Goal: Task Accomplishment & Management: Complete application form

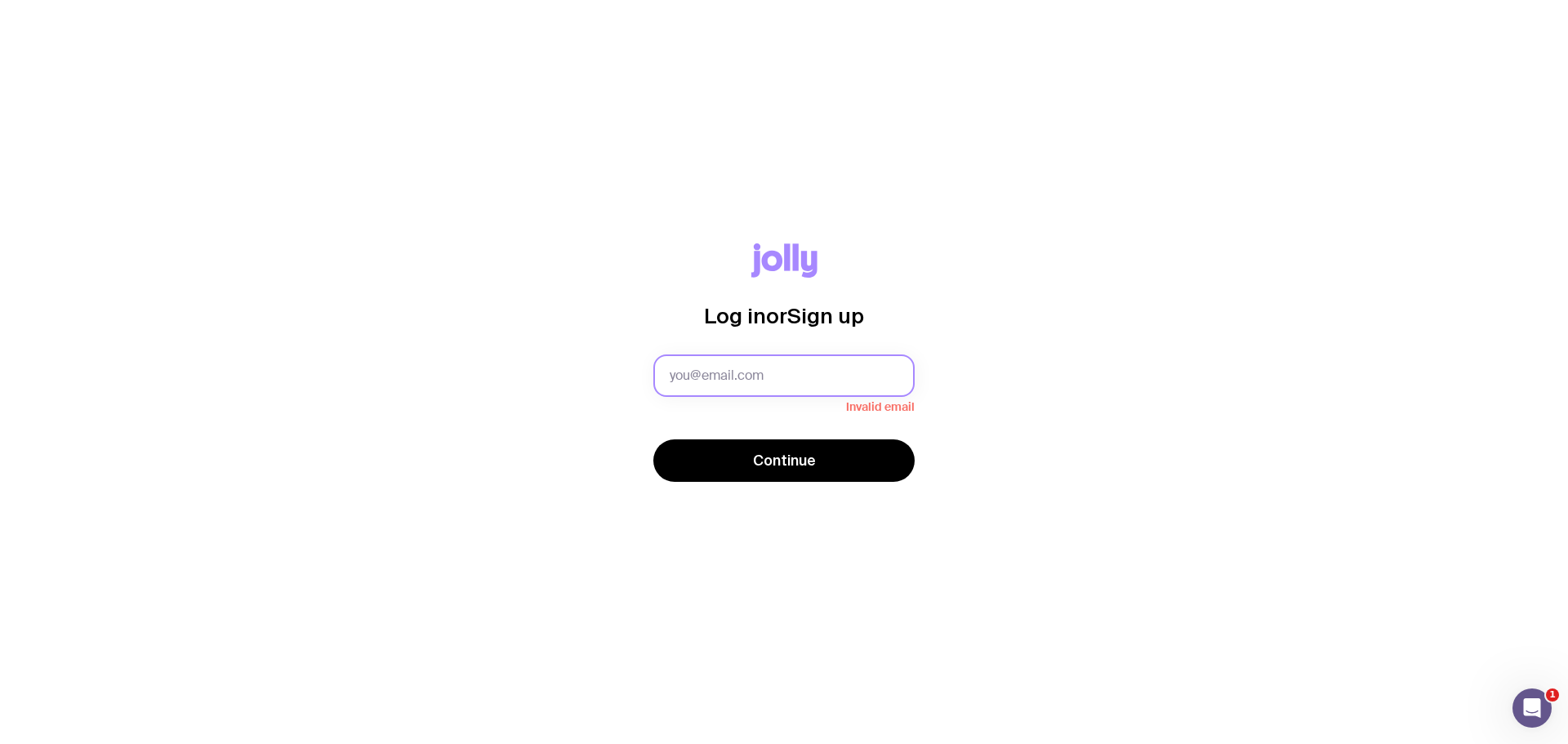
click at [689, 378] on input "text" at bounding box center [784, 375] width 261 height 42
type input "[EMAIL_ADDRESS][PERSON_NAME][DOMAIN_NAME]"
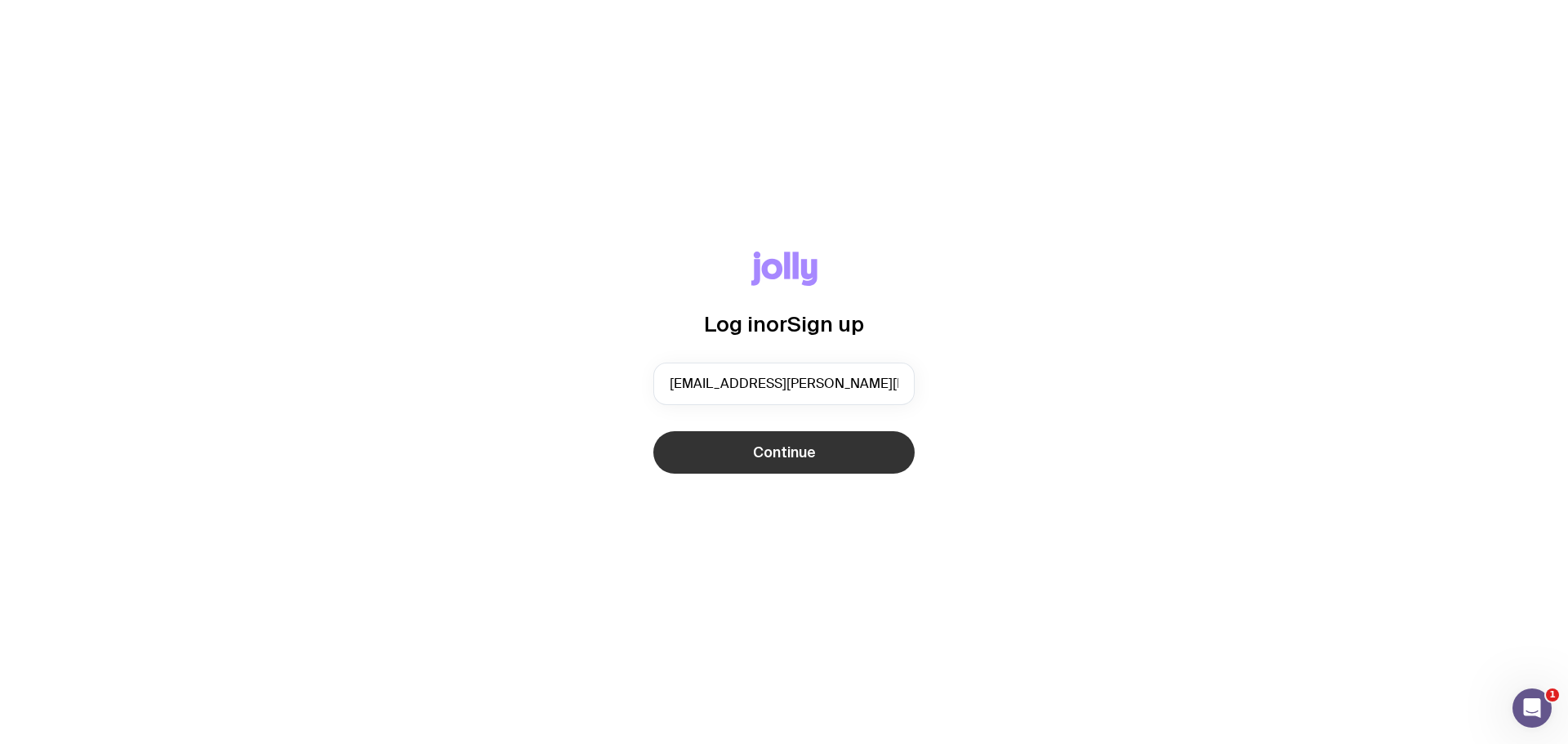
click at [748, 443] on button "Continue" at bounding box center [784, 452] width 261 height 42
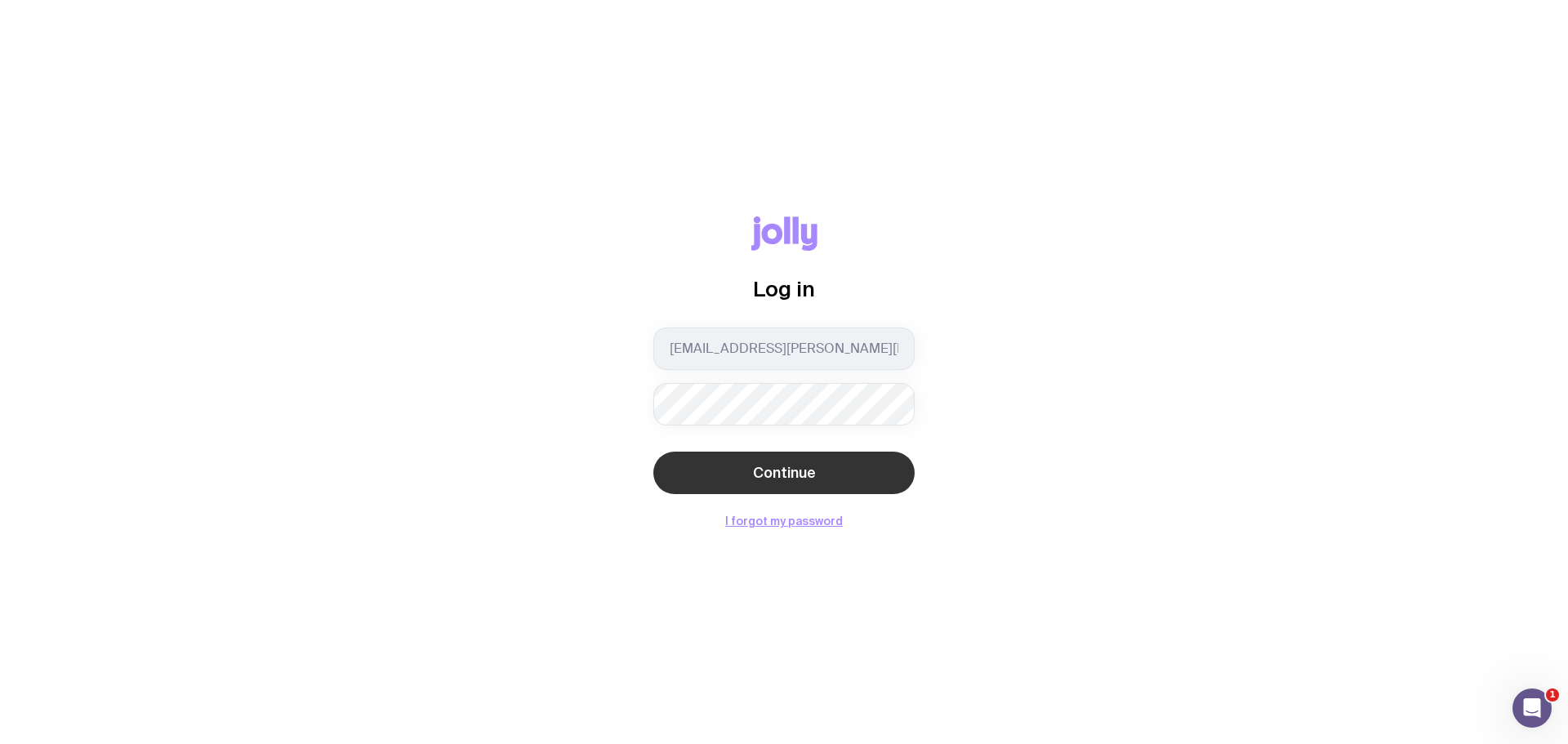
click at [759, 475] on span "Continue" at bounding box center [784, 473] width 63 height 20
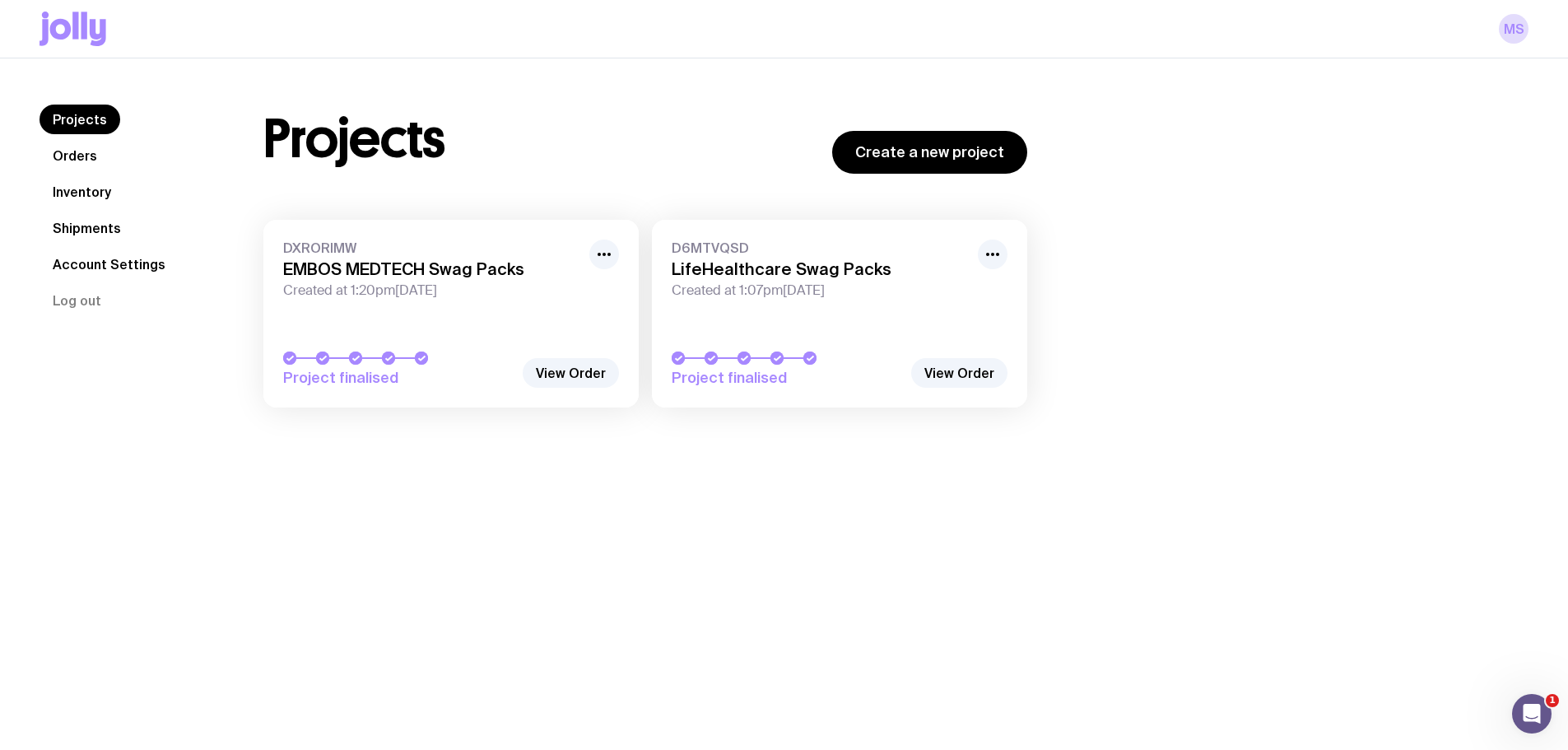
click at [519, 311] on link "DXRORIMW EMBOS MEDTECH Swag Packs Created at 1:20pm[DATE] Project finalised" at bounding box center [451, 313] width 375 height 188
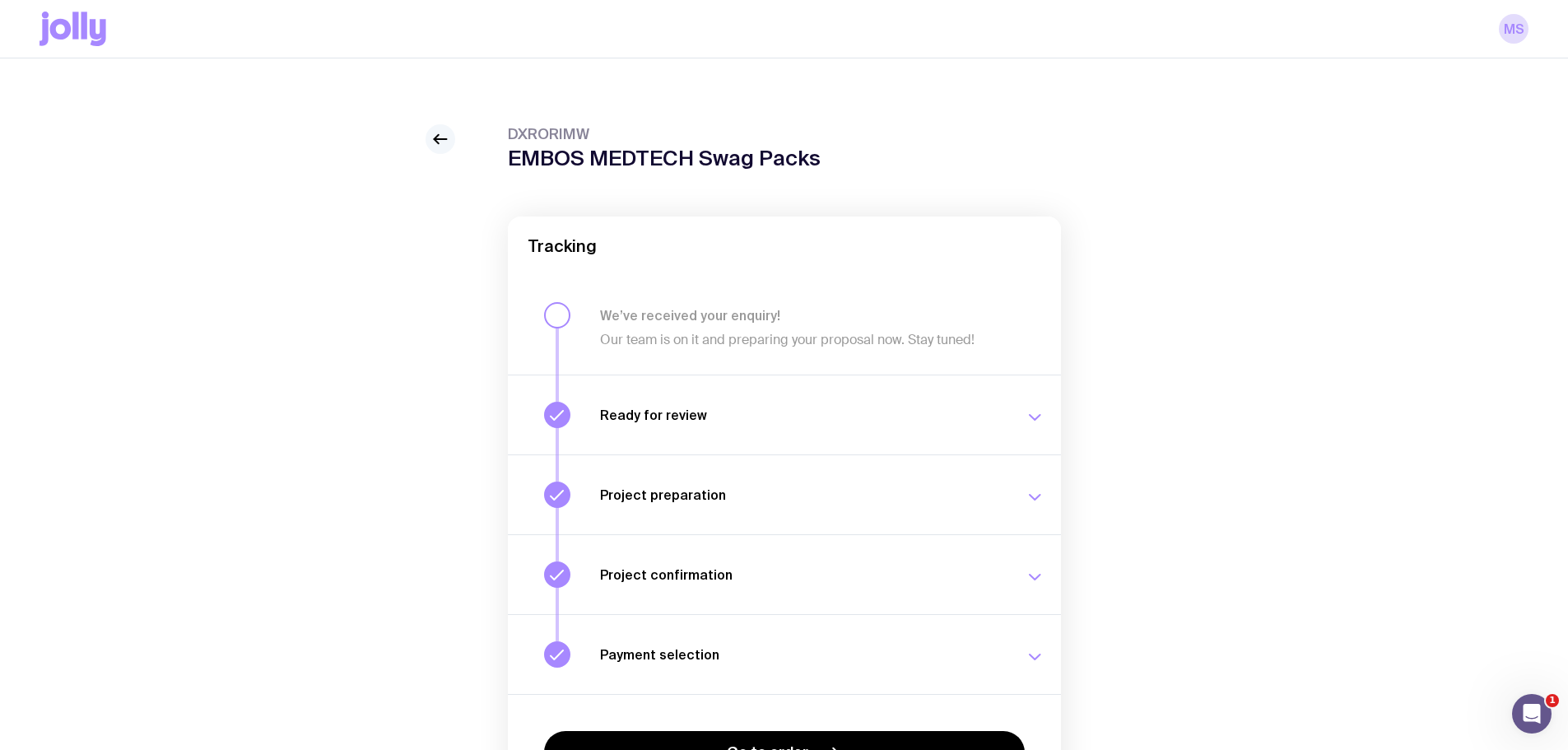
click at [437, 140] on icon at bounding box center [441, 139] width 20 height 20
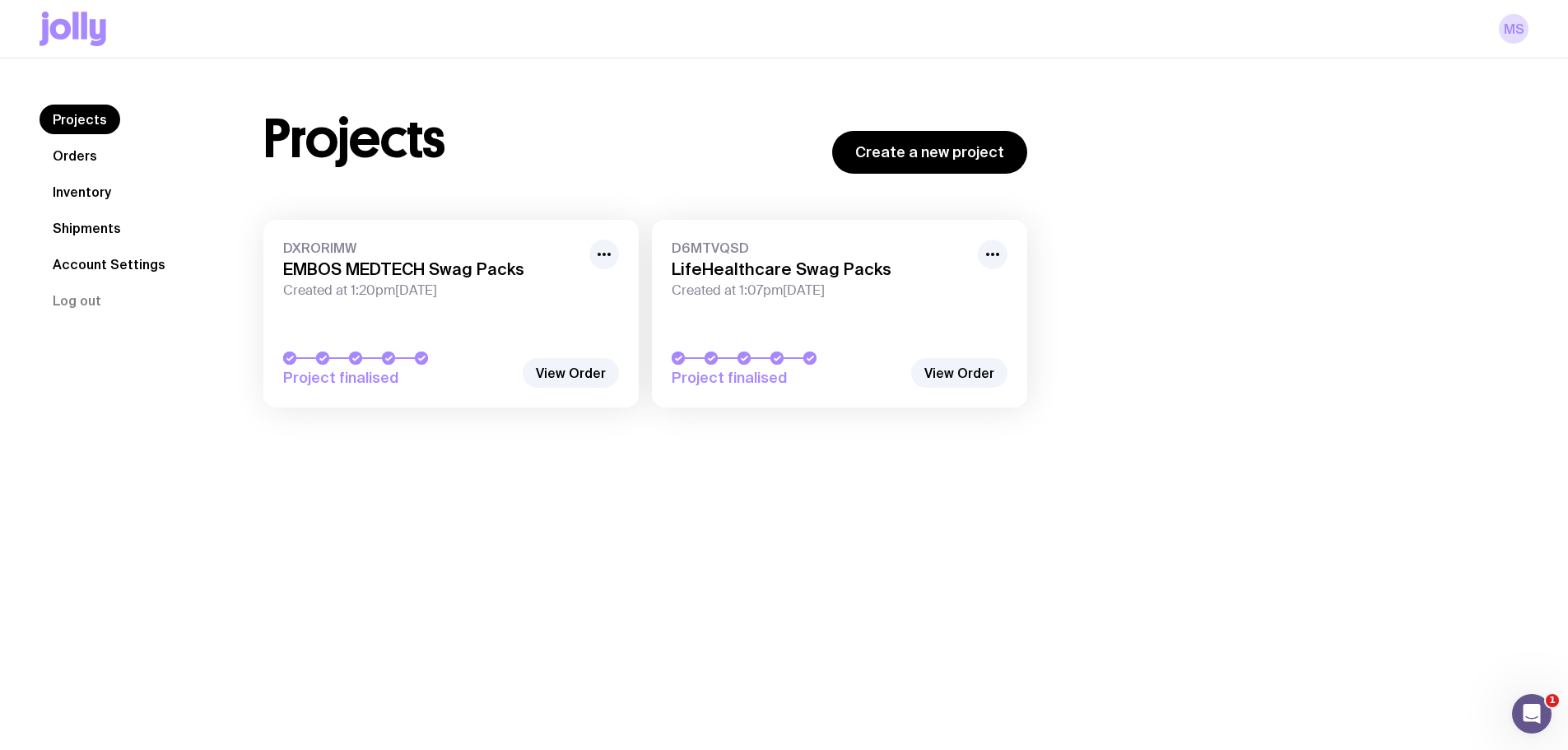
click at [71, 193] on link "Inventory" at bounding box center [82, 192] width 85 height 30
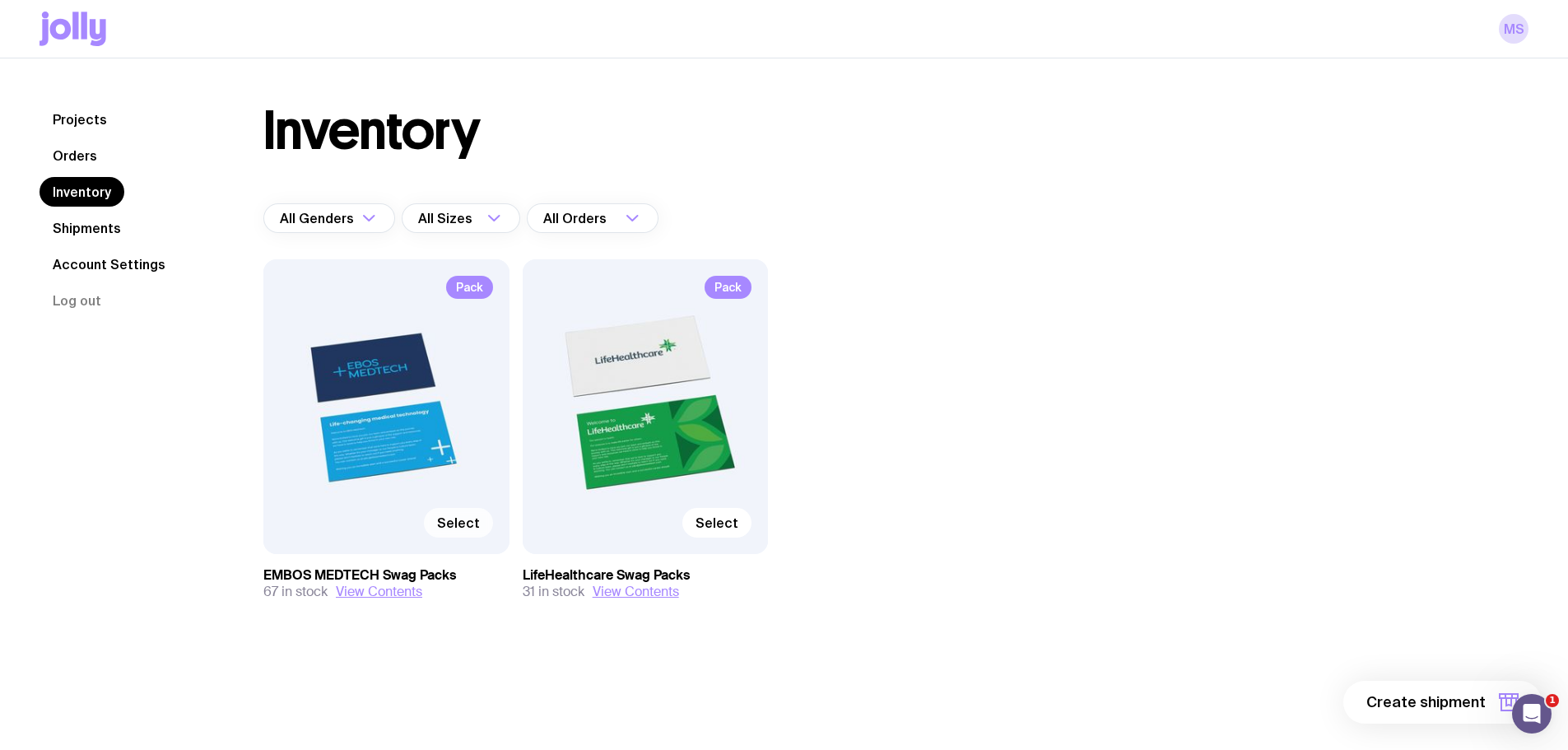
click at [448, 521] on span "Select" at bounding box center [458, 522] width 42 height 17
click at [0, 0] on input "Select" at bounding box center [0, 0] width 0 height 0
click at [1492, 704] on button "1 item" at bounding box center [1481, 702] width 120 height 42
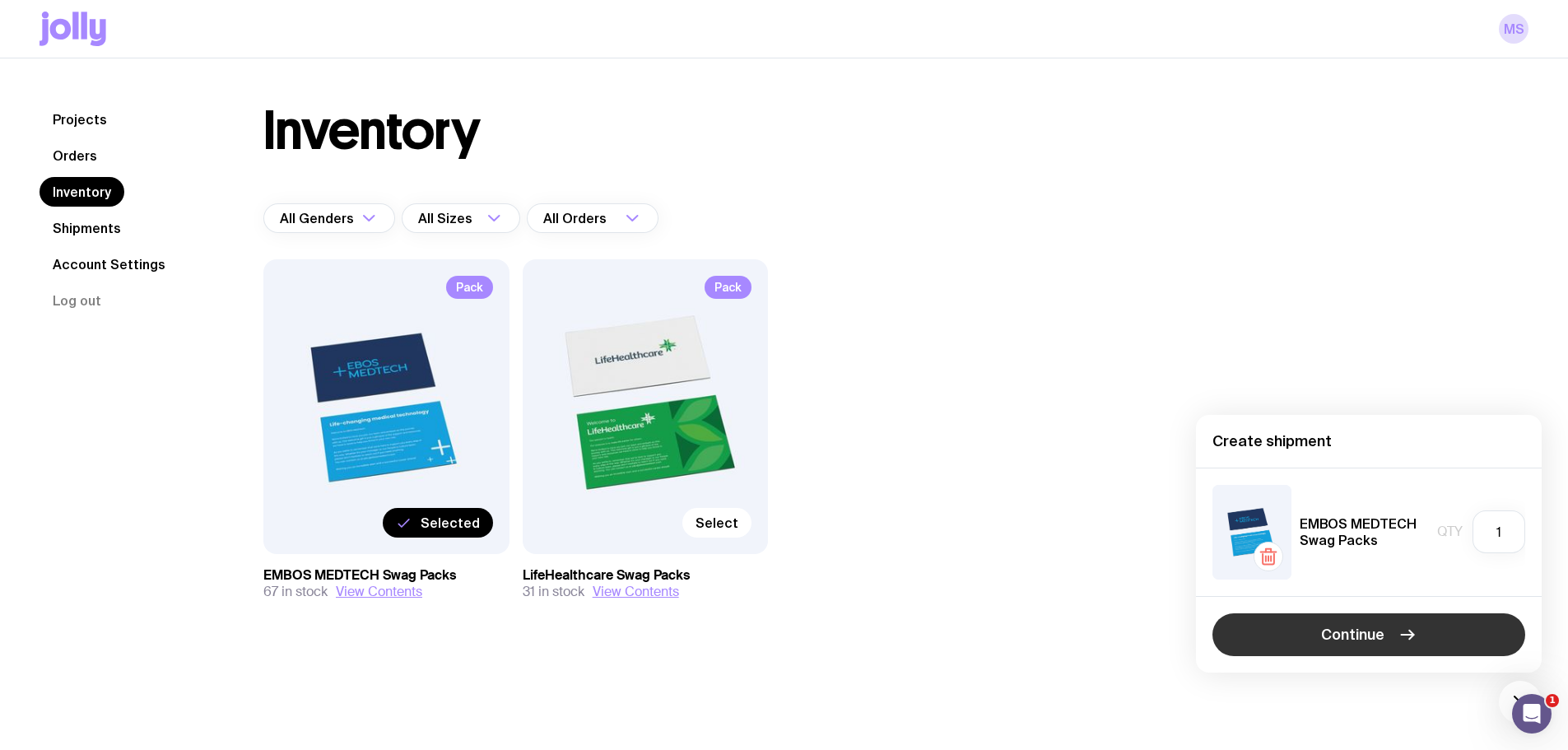
click at [1426, 631] on button "Continue" at bounding box center [1368, 634] width 312 height 42
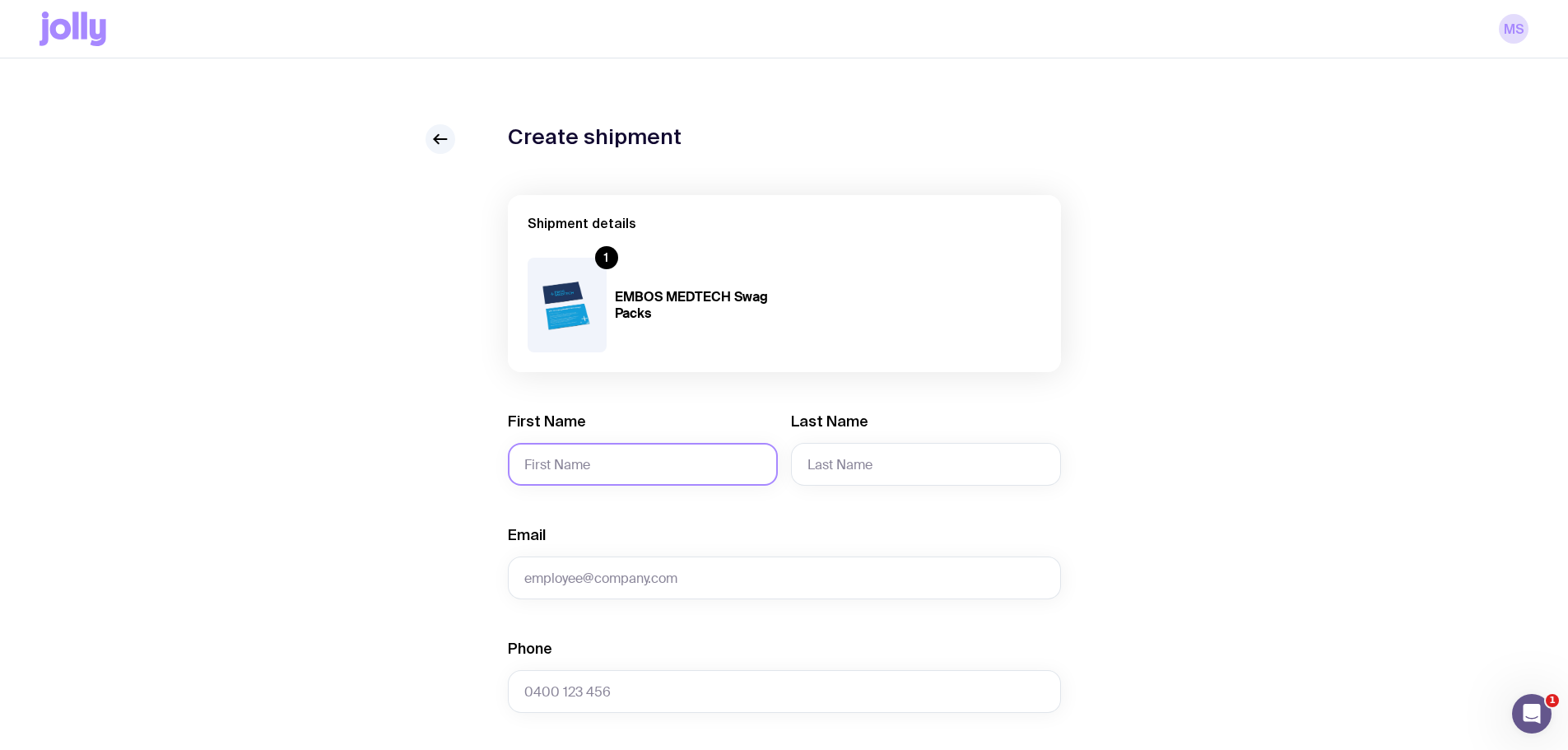
click at [582, 458] on input "First Name" at bounding box center [643, 464] width 270 height 42
type input "[PERSON_NAME]"
click at [837, 468] on input "Last Name" at bounding box center [926, 464] width 270 height 42
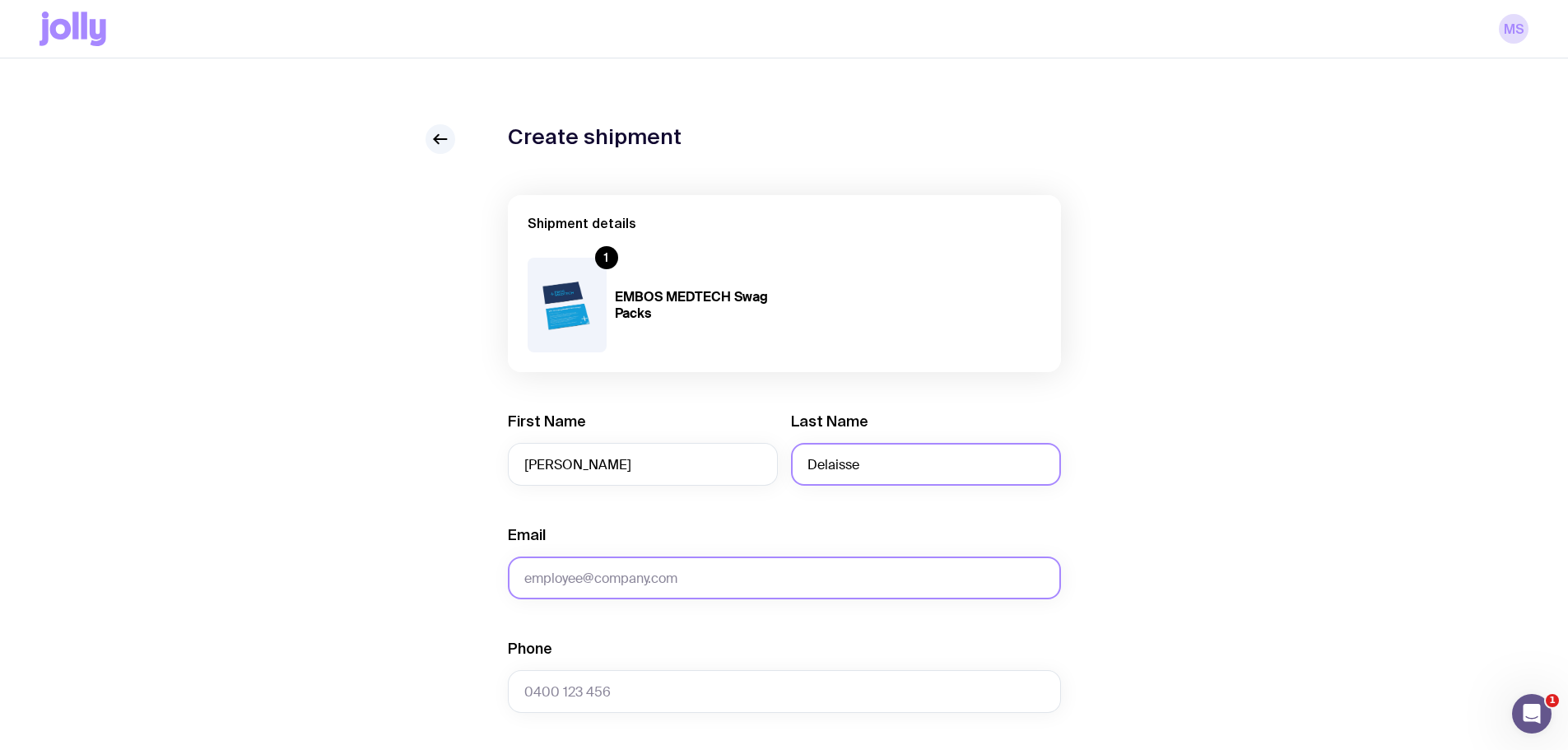
type input "Delaisse"
click at [668, 567] on input "Email" at bounding box center [785, 578] width 553 height 42
